Goal: Check status: Check status

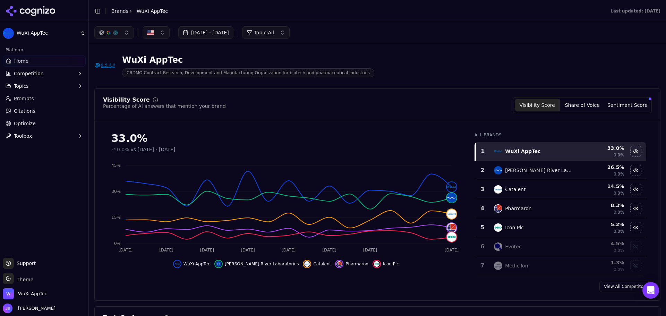
click at [41, 61] on link "Home" at bounding box center [44, 61] width 83 height 11
click at [578, 111] on div "Visibility Score Share of Voice Sentiment Score" at bounding box center [582, 105] width 139 height 16
click at [578, 105] on button "Share of Voice" at bounding box center [582, 105] width 45 height 12
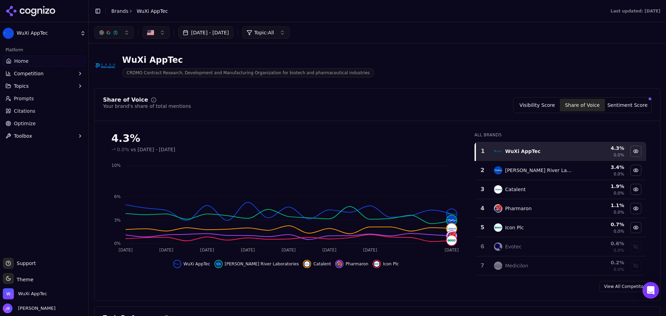
click at [233, 32] on button "[DATE] - [DATE]" at bounding box center [205, 32] width 55 height 12
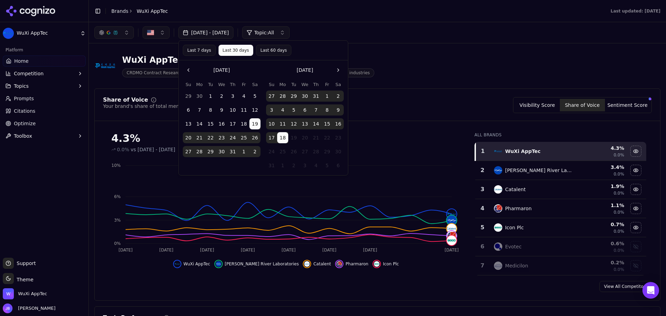
click at [191, 71] on button "Go to the Previous Month" at bounding box center [188, 70] width 11 height 11
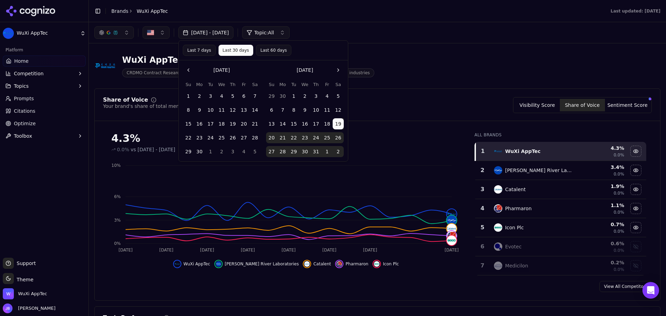
click at [191, 71] on button "Go to the Previous Month" at bounding box center [188, 70] width 11 height 11
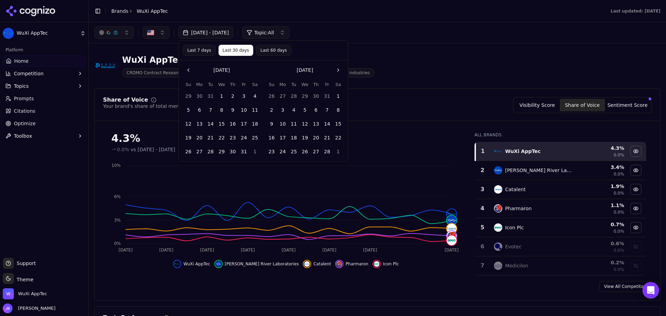
click at [220, 95] on button "1" at bounding box center [221, 96] width 11 height 11
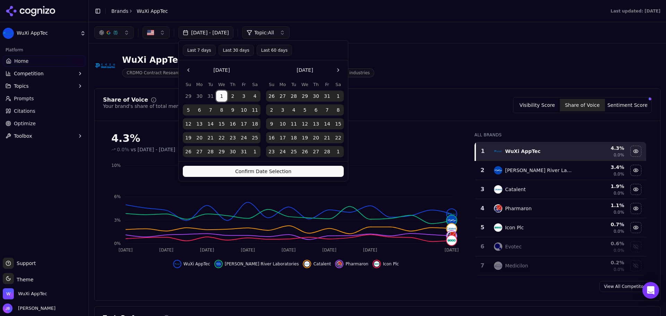
click at [341, 71] on button "Go to the Next Month" at bounding box center [338, 70] width 11 height 11
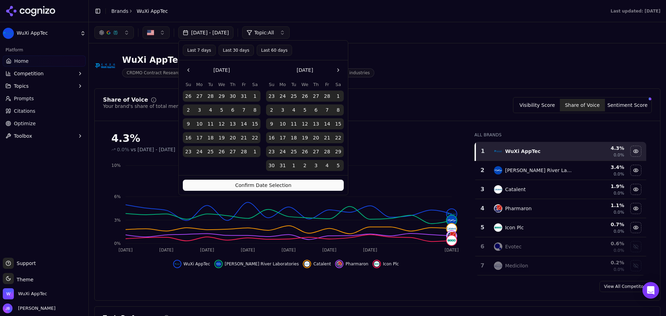
click at [341, 71] on button "Go to the Next Month" at bounding box center [338, 70] width 11 height 11
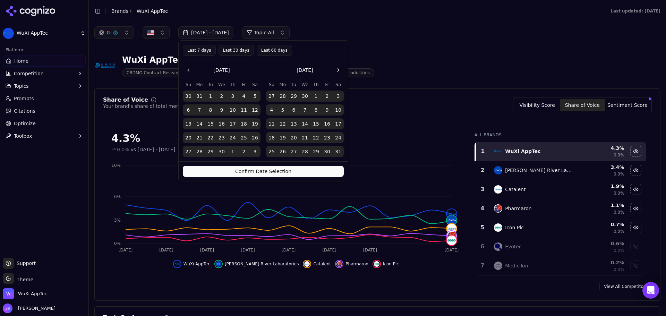
click at [341, 71] on button "Go to the Next Month" at bounding box center [338, 70] width 11 height 11
click at [315, 151] on button "31" at bounding box center [316, 151] width 11 height 11
click at [311, 169] on button "Confirm Date Selection" at bounding box center [263, 171] width 161 height 11
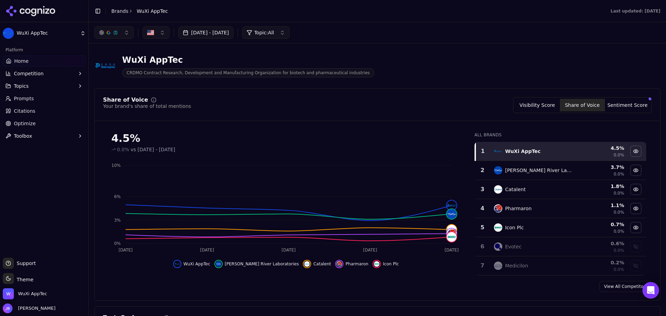
click at [553, 107] on button "Visibility Score" at bounding box center [537, 105] width 45 height 12
